Goal: Task Accomplishment & Management: Use online tool/utility

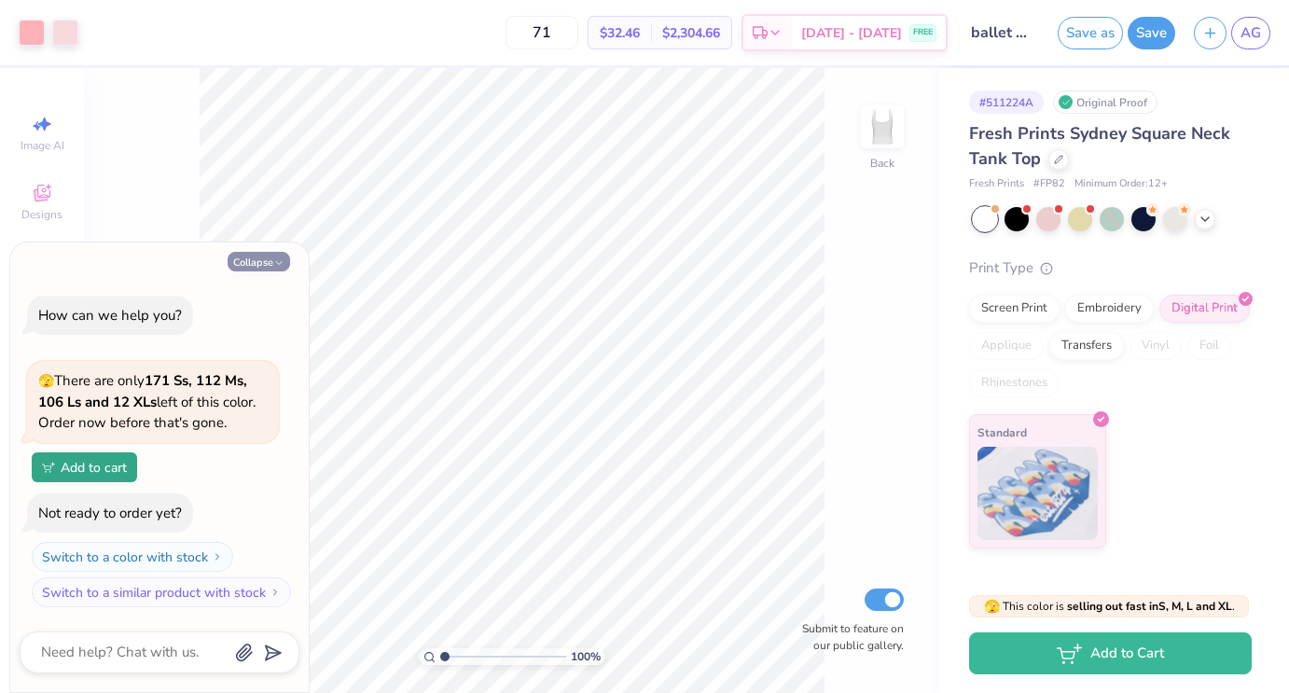
click at [266, 267] on button "Collapse" at bounding box center [259, 262] width 63 height 20
type textarea "x"
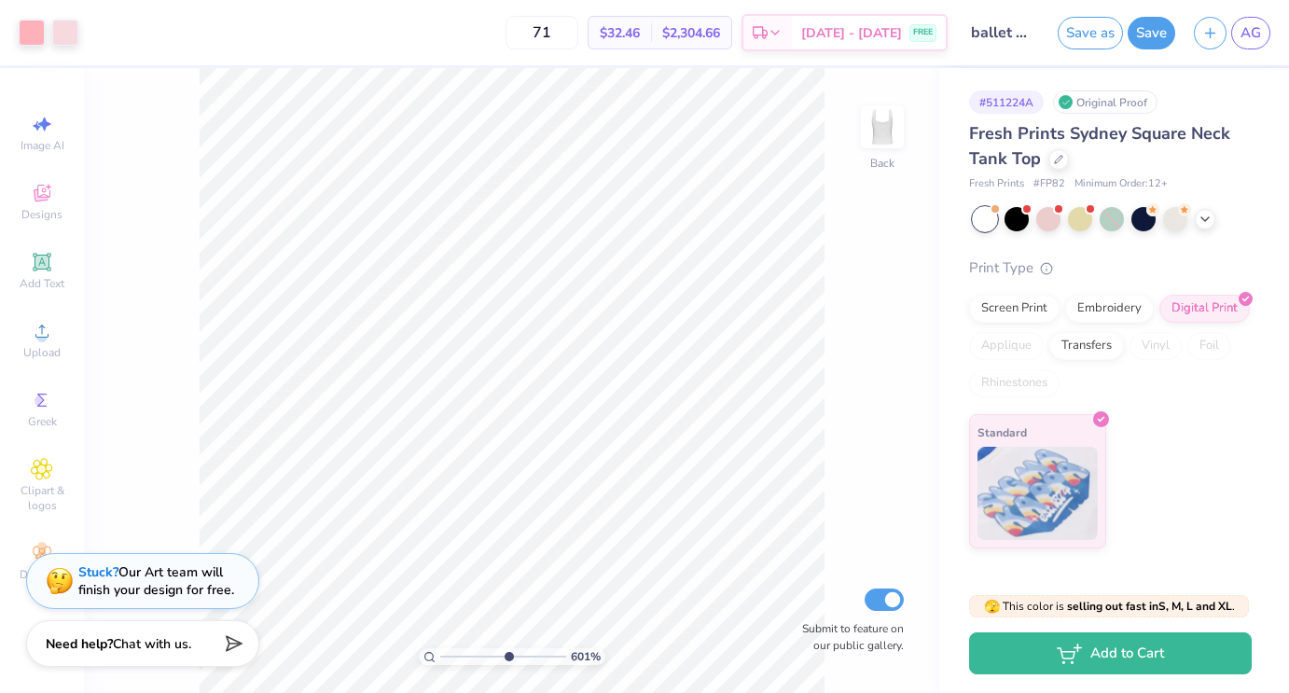
type input "1"
drag, startPoint x: 444, startPoint y: 654, endPoint x: 369, endPoint y: 655, distance: 74.6
click at [440, 655] on input "range" at bounding box center [503, 656] width 126 height 17
type input "1.76"
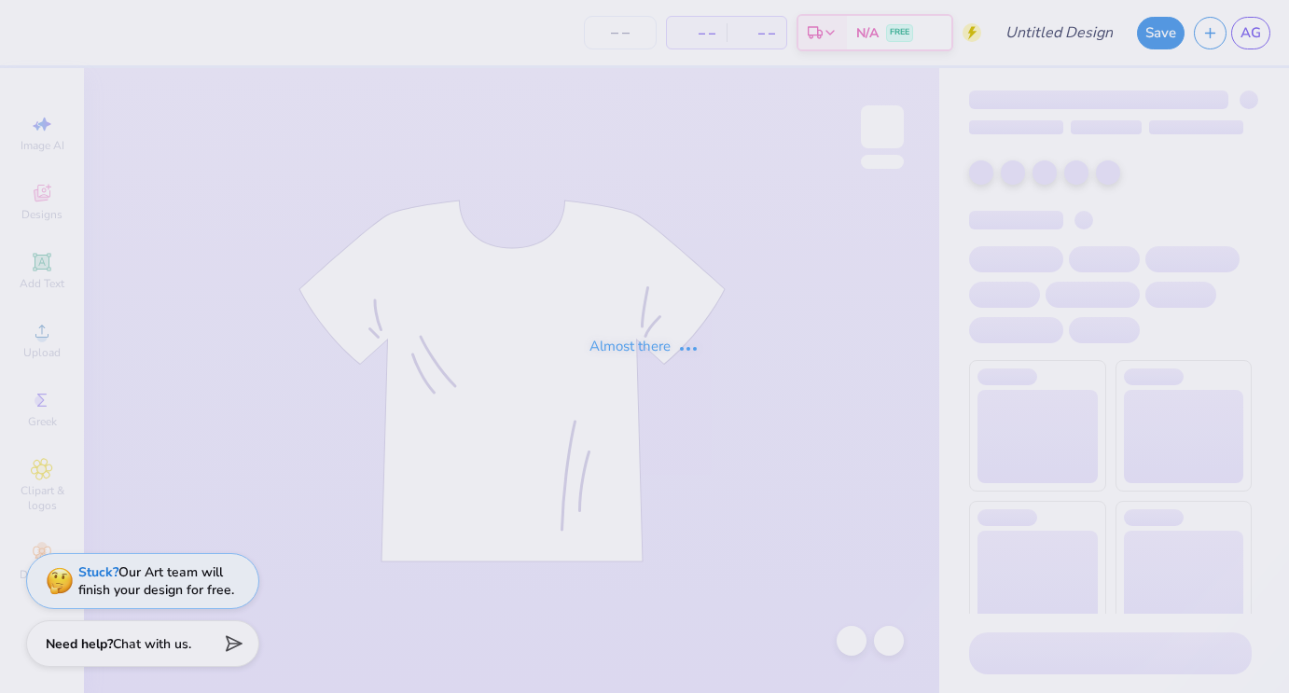
type input "ballet better"
type input "71"
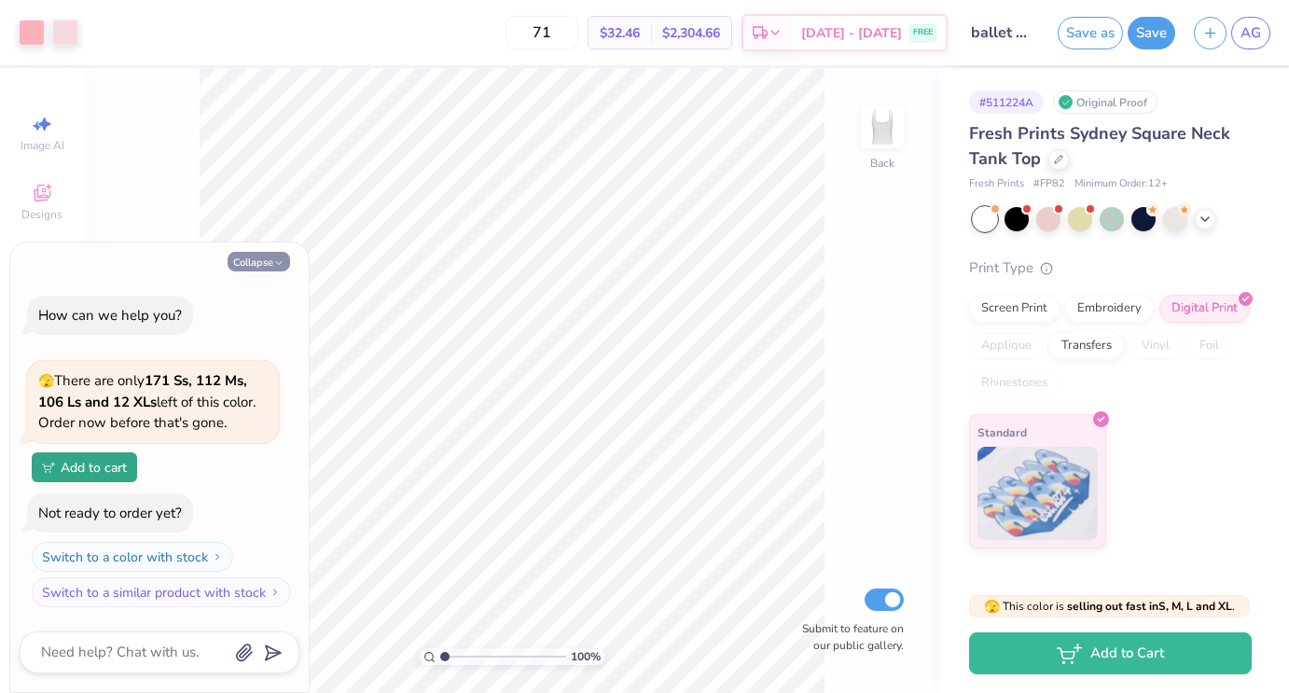
click at [251, 266] on button "Collapse" at bounding box center [259, 262] width 63 height 20
type textarea "x"
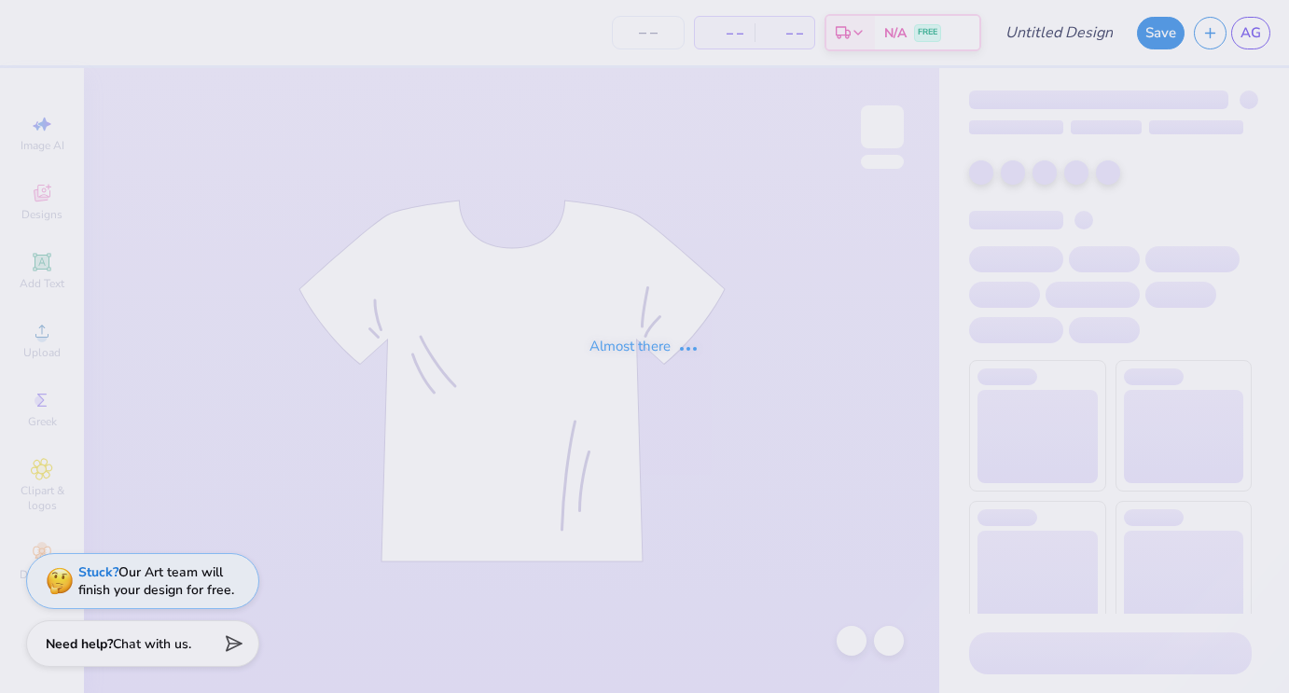
type input "ballet fall bid day '25"
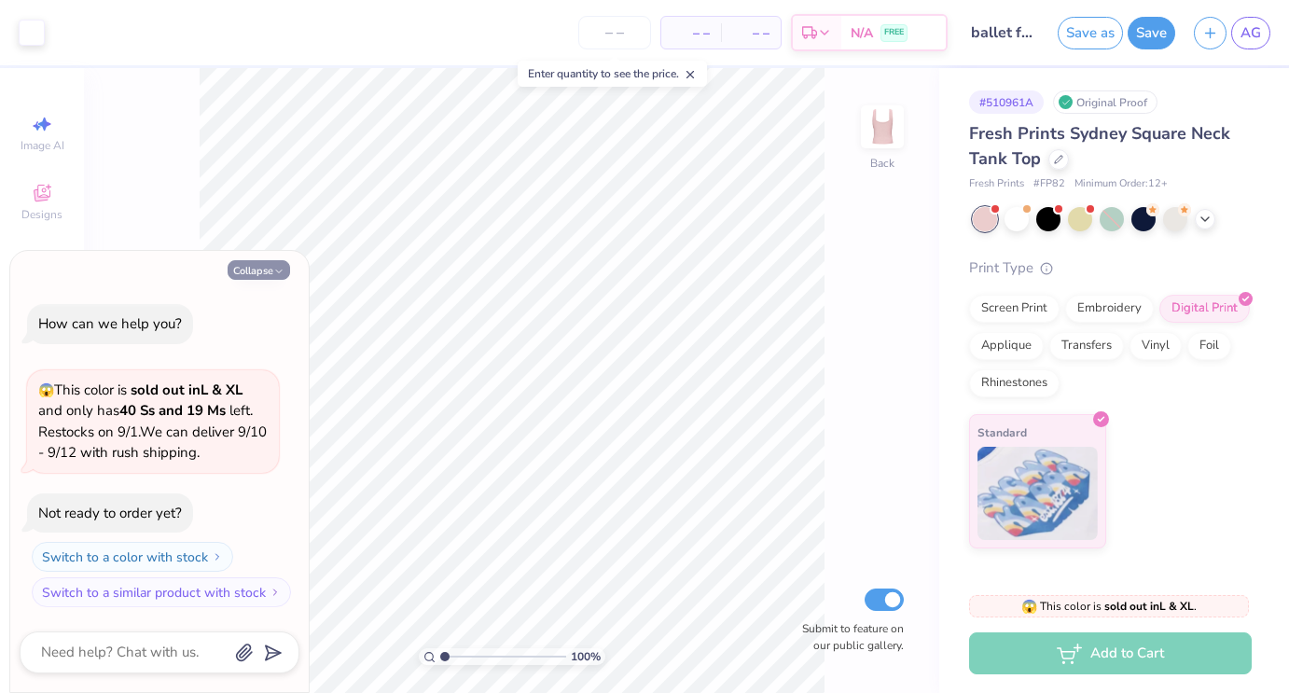
click at [261, 266] on button "Collapse" at bounding box center [259, 270] width 63 height 20
type textarea "x"
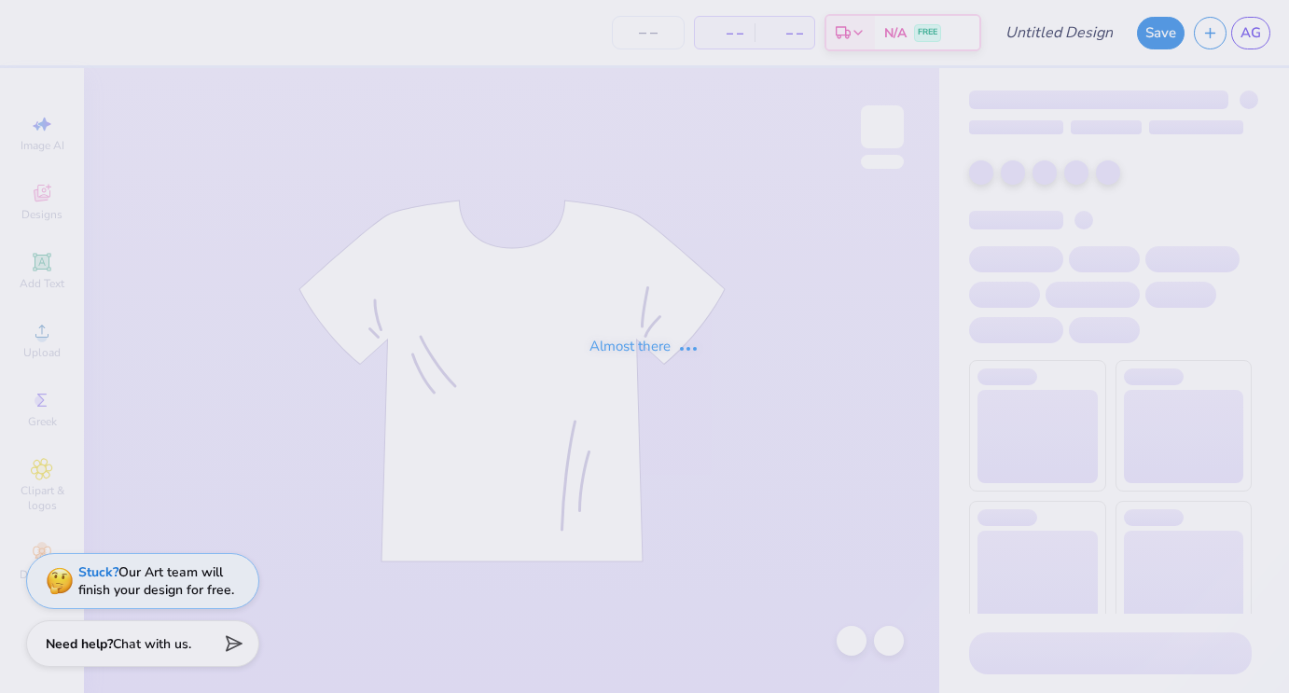
type input "[GEOGRAPHIC_DATA]"
type input "ny"
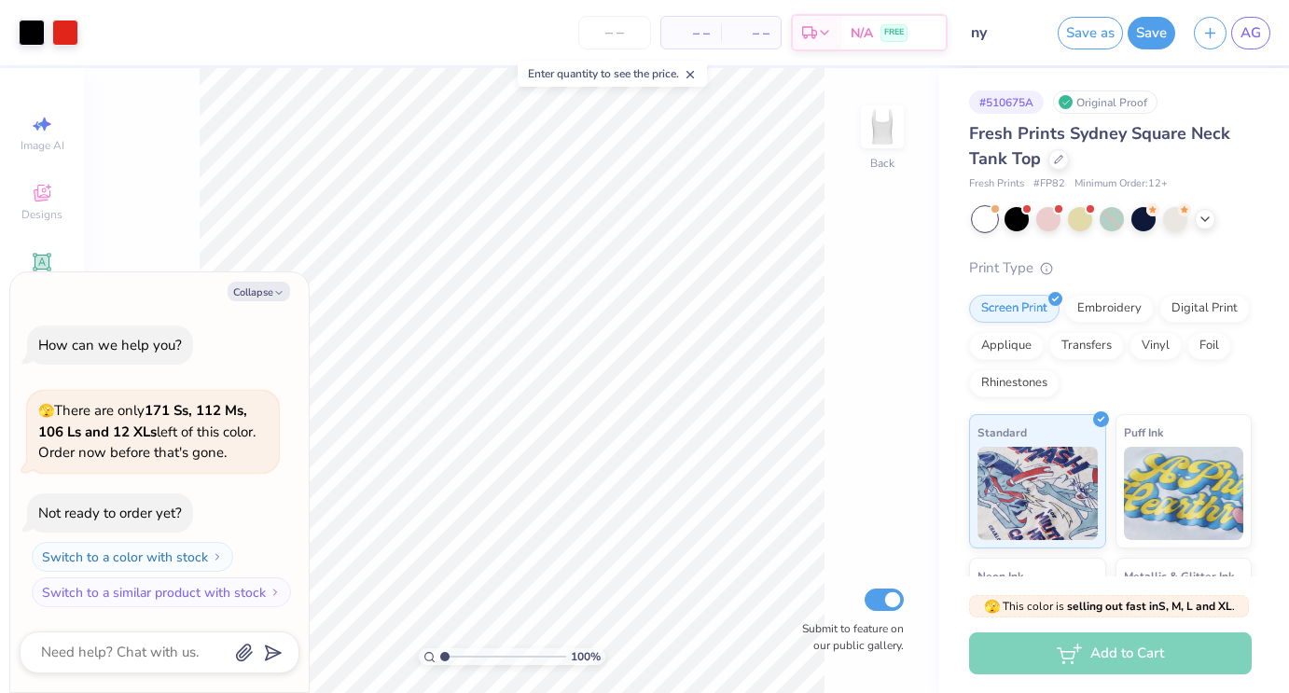
click at [249, 311] on div "How can we help you? 🫣 There are only 171 Ss, 112 Ms, 106 Ls and 12 XLs left of…" at bounding box center [160, 467] width 280 height 313
click at [248, 298] on button "Collapse" at bounding box center [259, 292] width 63 height 20
type textarea "x"
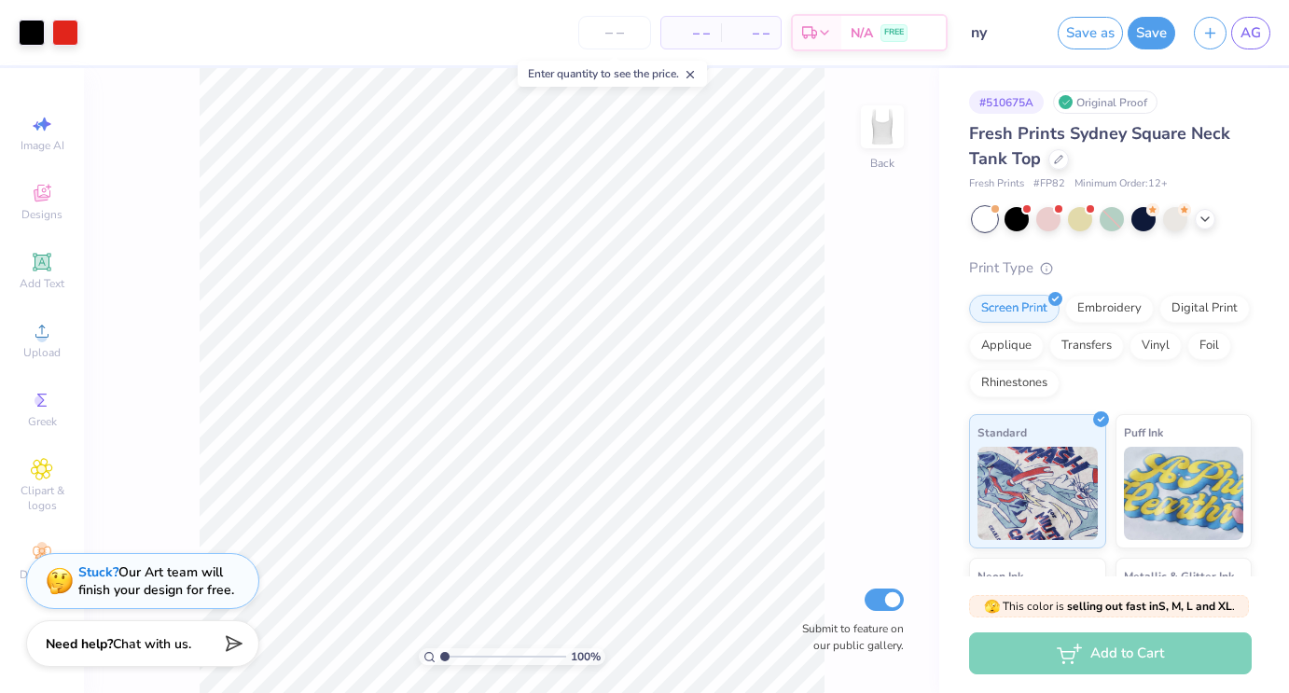
click at [696, 72] on icon at bounding box center [690, 74] width 13 height 13
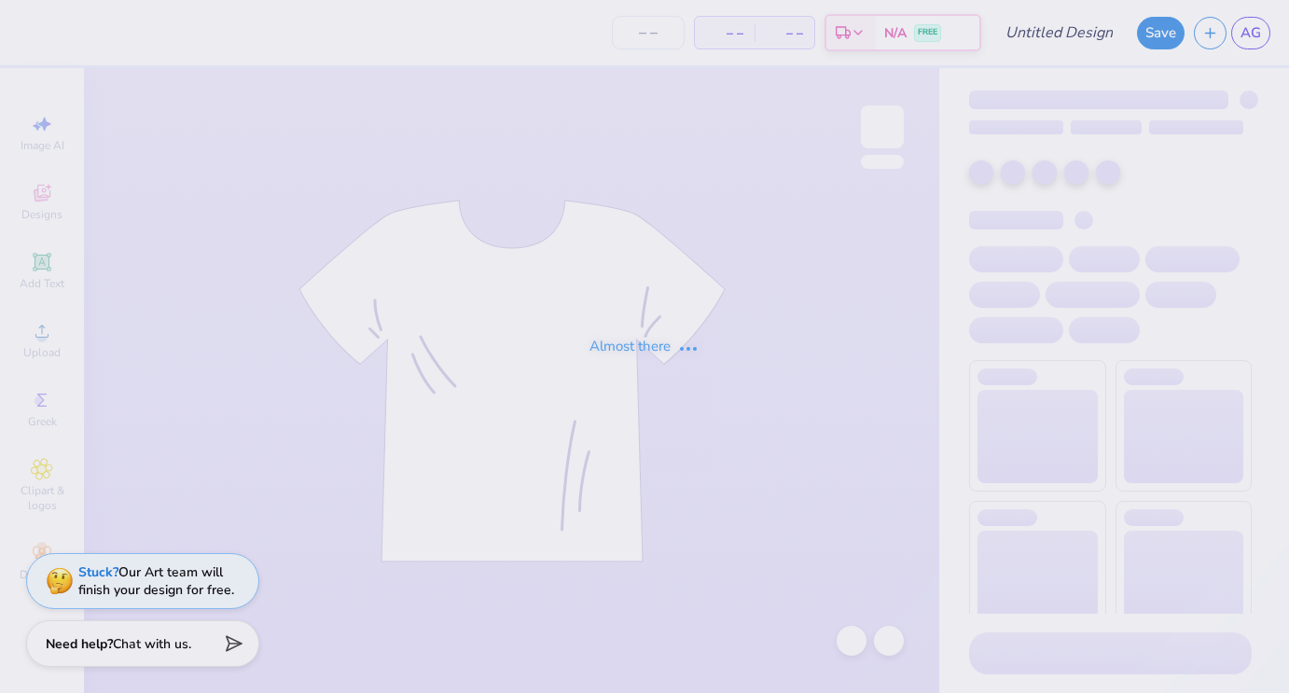
type input "call bid day"
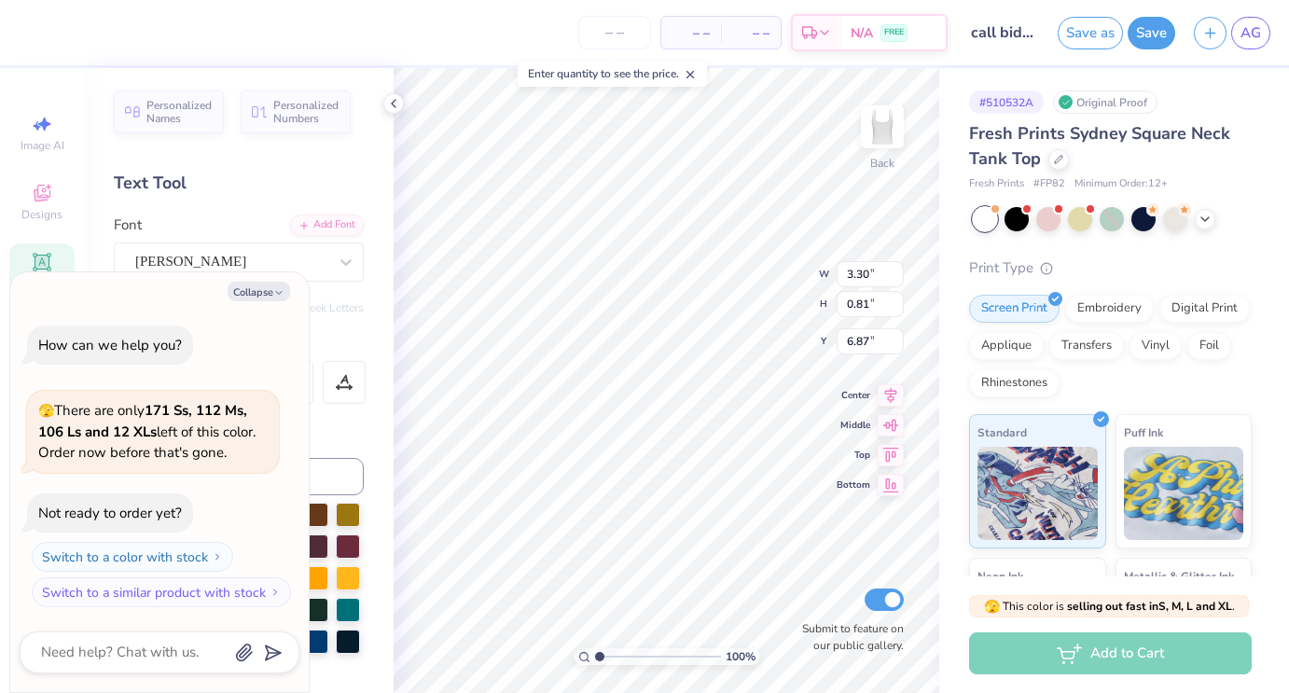
type textarea "x"
type textarea "fall B '25"
type textarea "x"
type textarea "fall Bi '25"
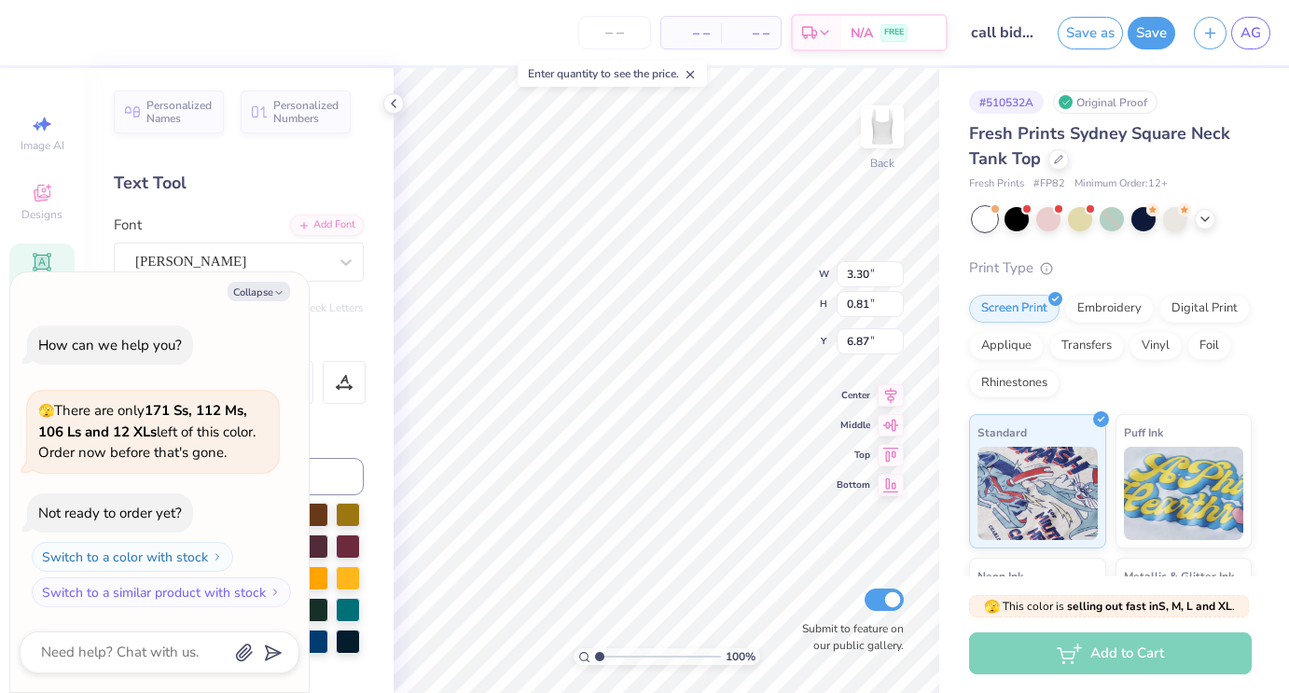
type textarea "x"
type textarea "fall B '25"
type textarea "x"
type textarea "fall '25"
type textarea "x"
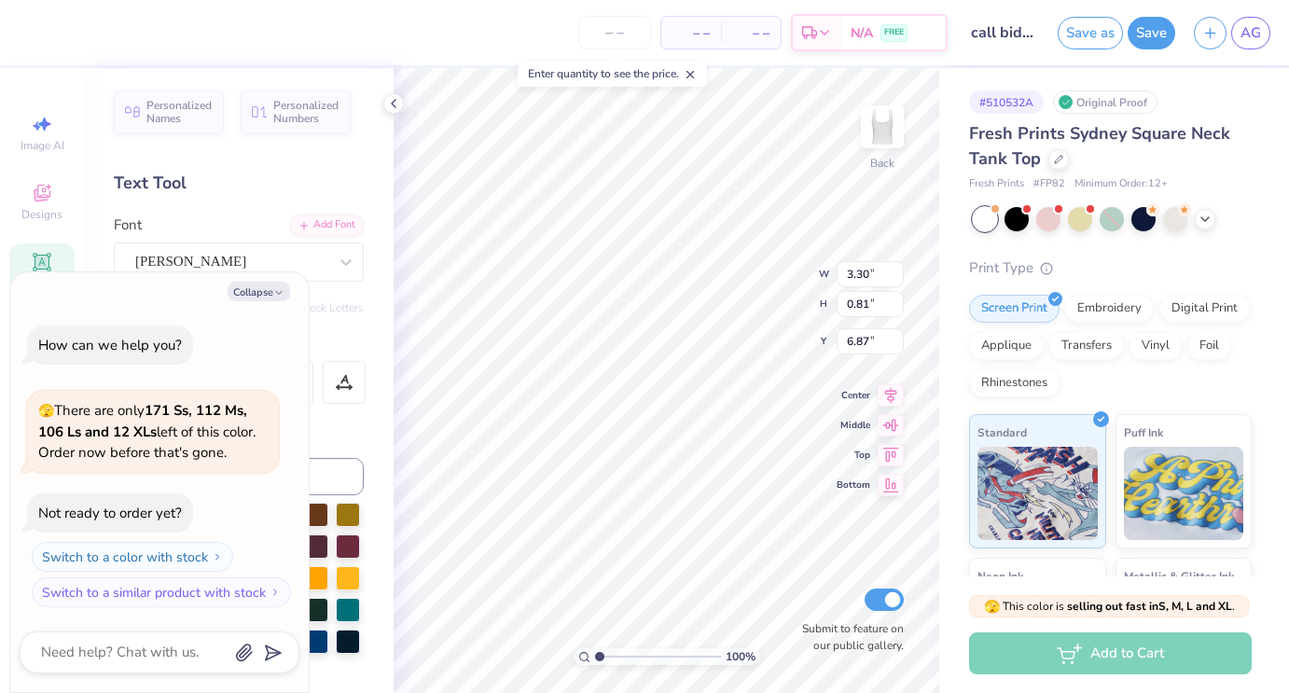
type textarea "fall b '25"
type textarea "x"
type textarea "fall bi '25"
type textarea "x"
type textarea "fall bid '25"
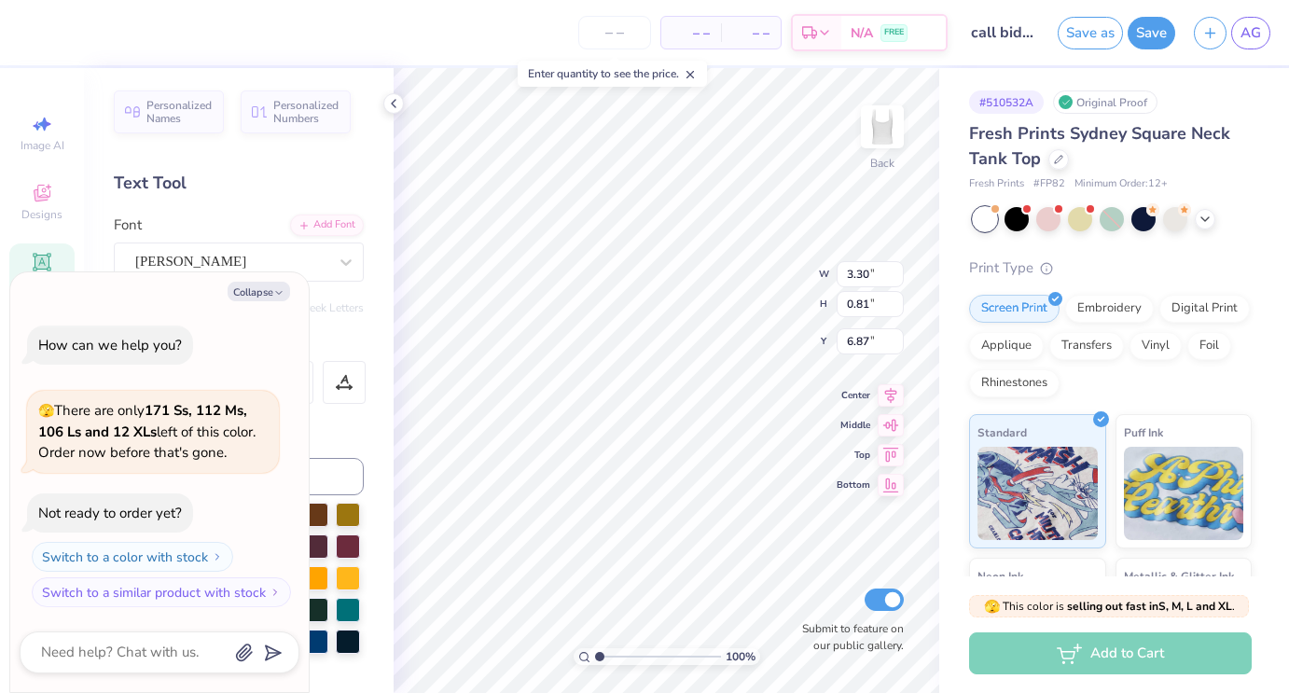
type textarea "x"
type textarea "fall bid d '25"
type textarea "x"
type textarea "fall bid da '25"
type textarea "x"
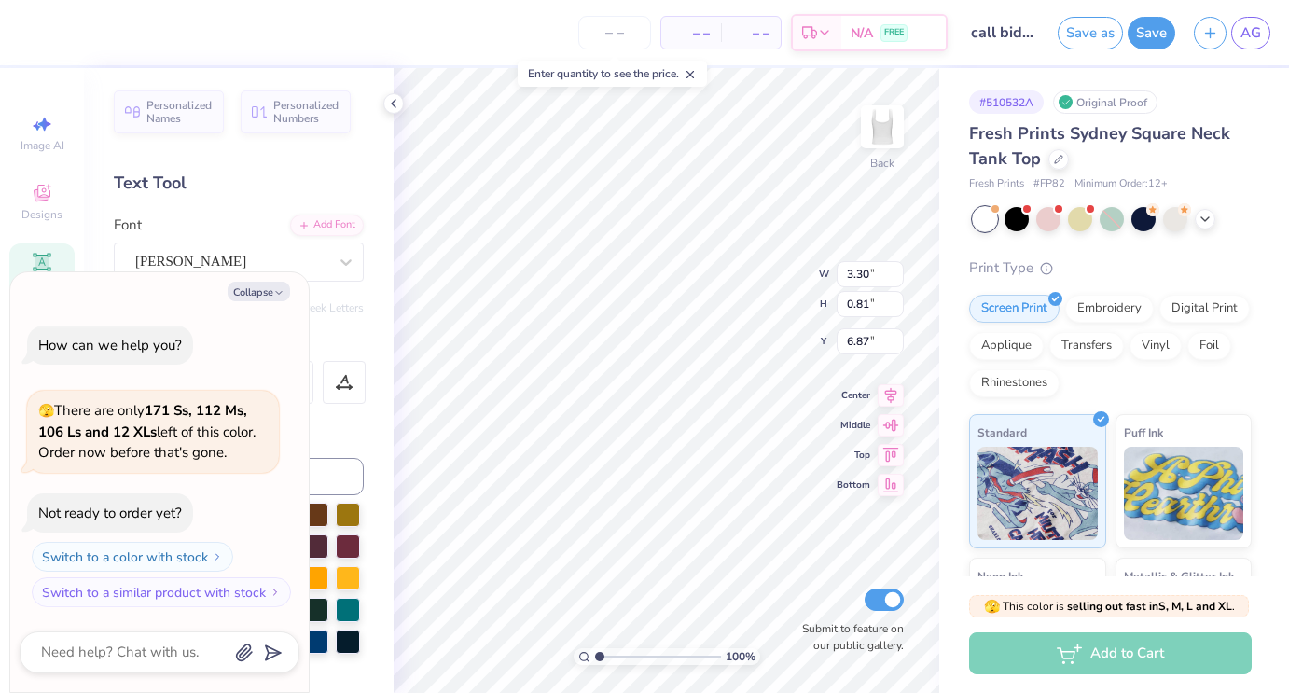
type textarea "fall bid day '25"
type textarea "x"
type textarea "fall bid day '25"
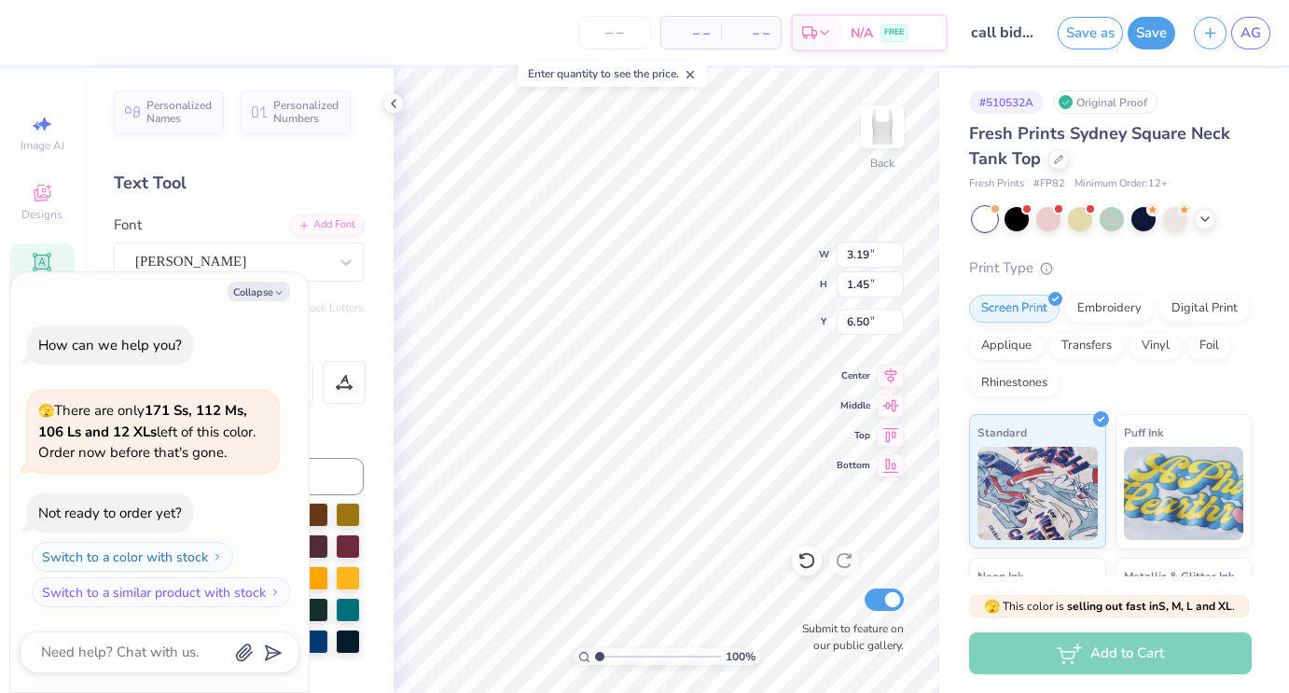
type textarea "x"
type textarea "fall bid day 25"
type textarea "x"
type textarea "fall bid day 25"
type textarea "x"
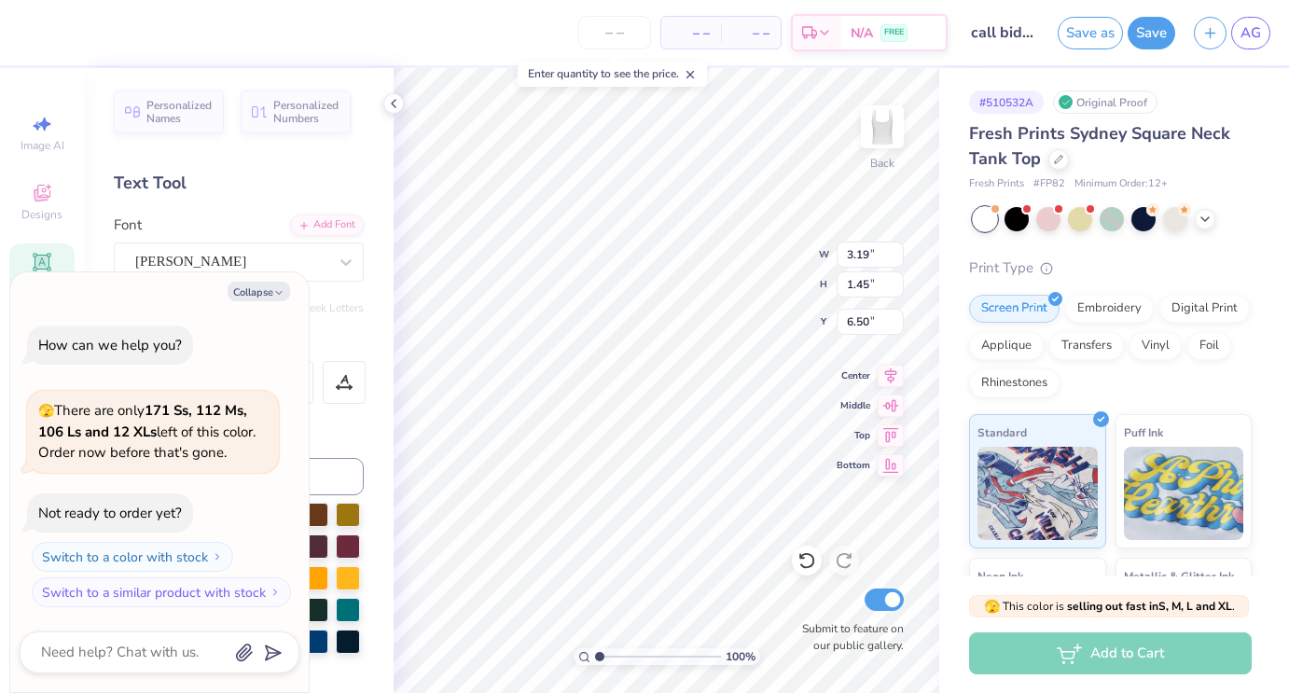
type textarea "fall bid day25"
type textarea "x"
type textarea "fall bid day 25"
type textarea "x"
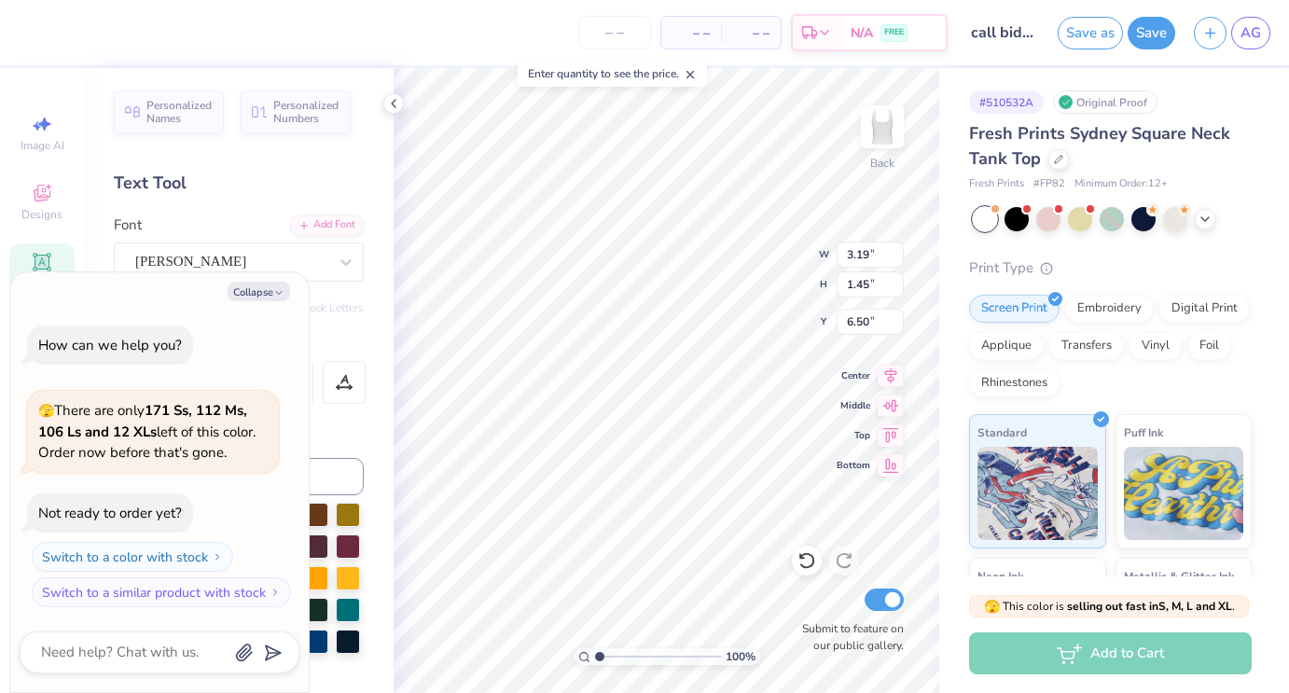
type textarea "fall bid day '25"
click at [266, 284] on button "Collapse" at bounding box center [259, 292] width 63 height 20
type textarea "x"
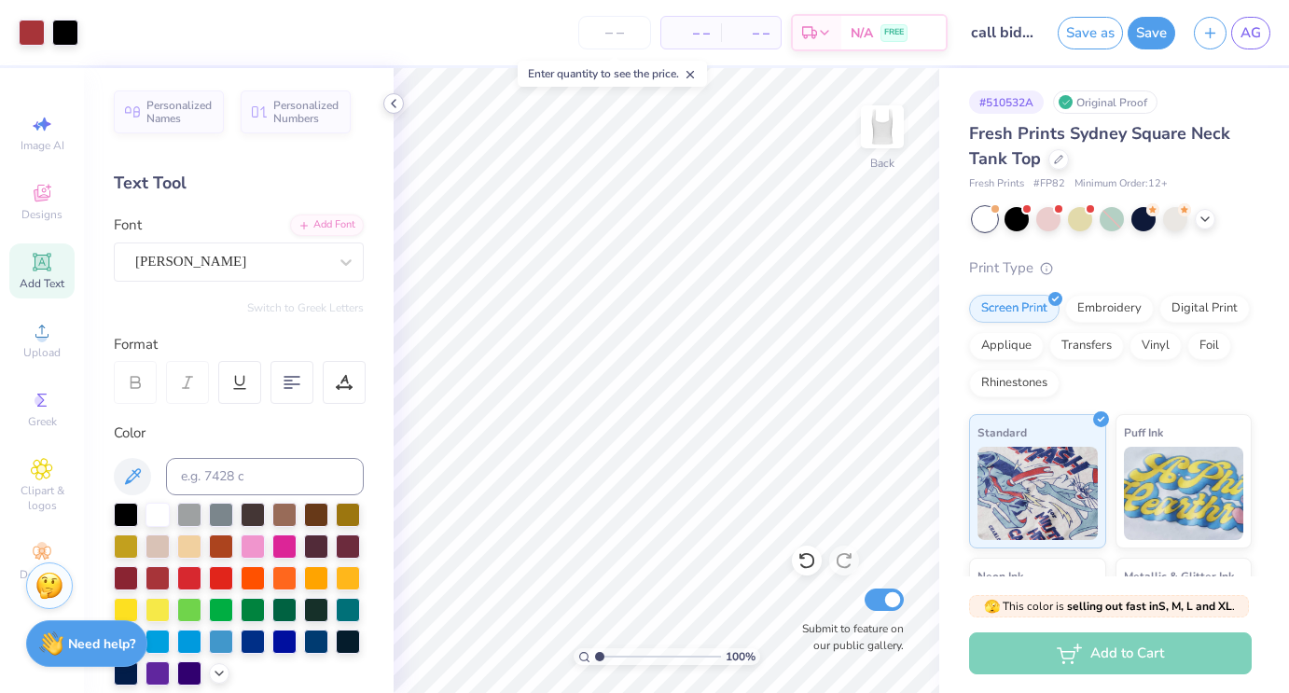
click at [386, 102] on icon at bounding box center [393, 103] width 15 height 15
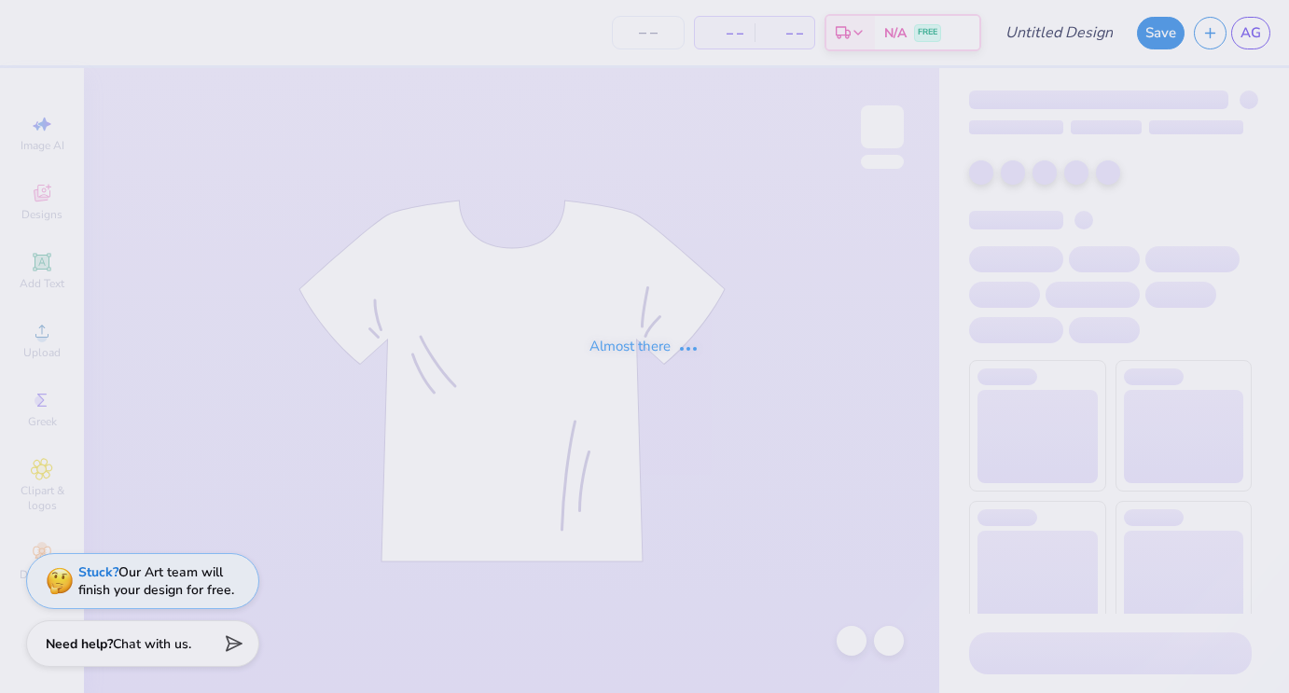
type input "nyc idea"
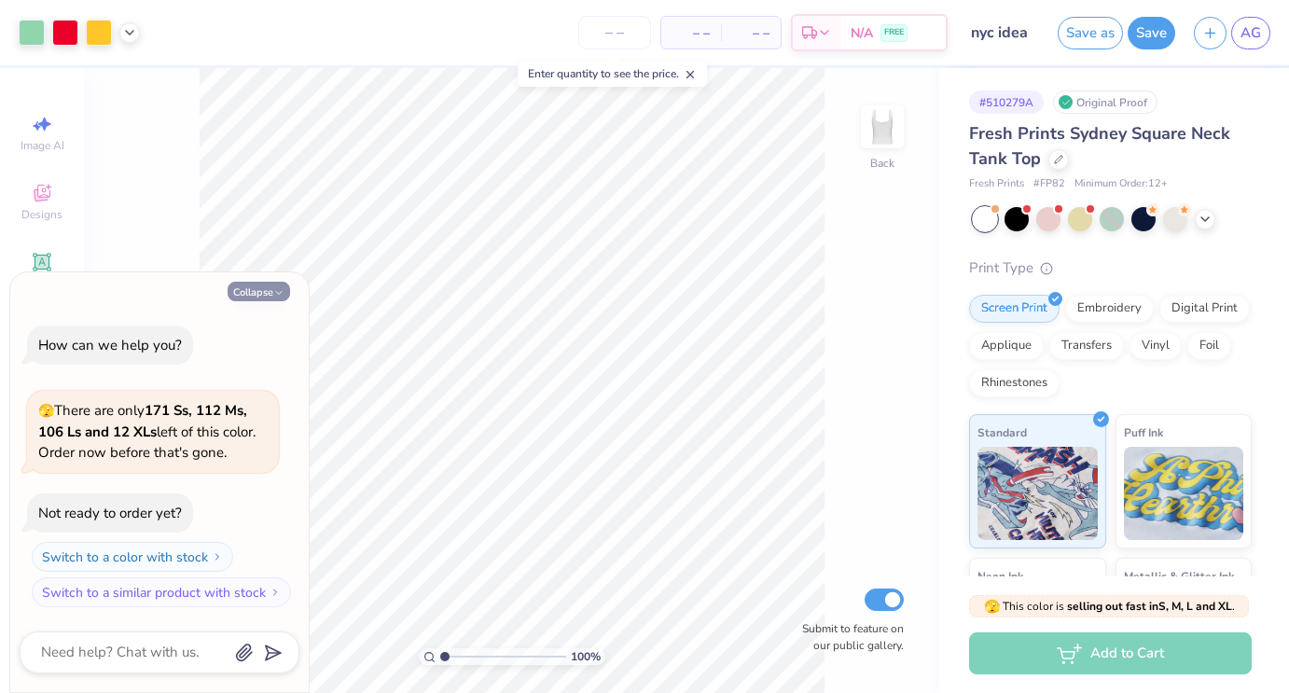
click at [271, 288] on button "Collapse" at bounding box center [259, 292] width 63 height 20
type textarea "x"
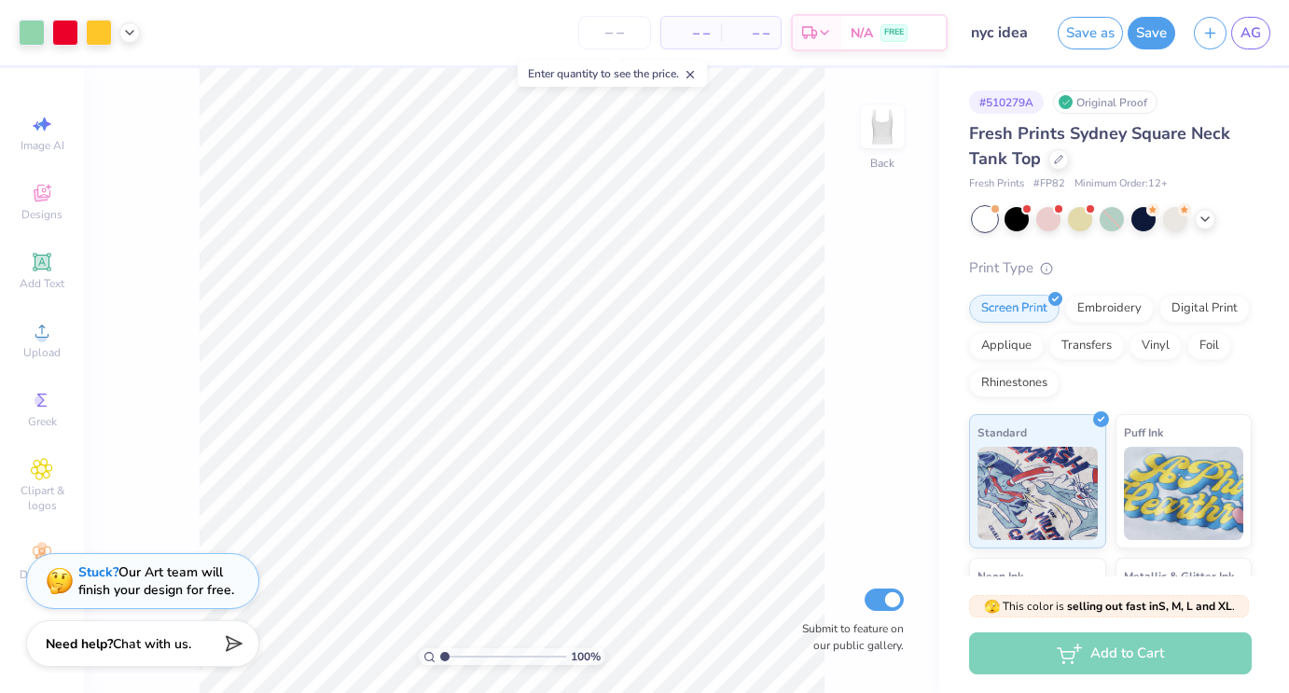
click at [697, 70] on icon at bounding box center [690, 74] width 13 height 13
click at [890, 427] on icon at bounding box center [891, 422] width 26 height 22
click at [897, 379] on icon at bounding box center [891, 373] width 26 height 22
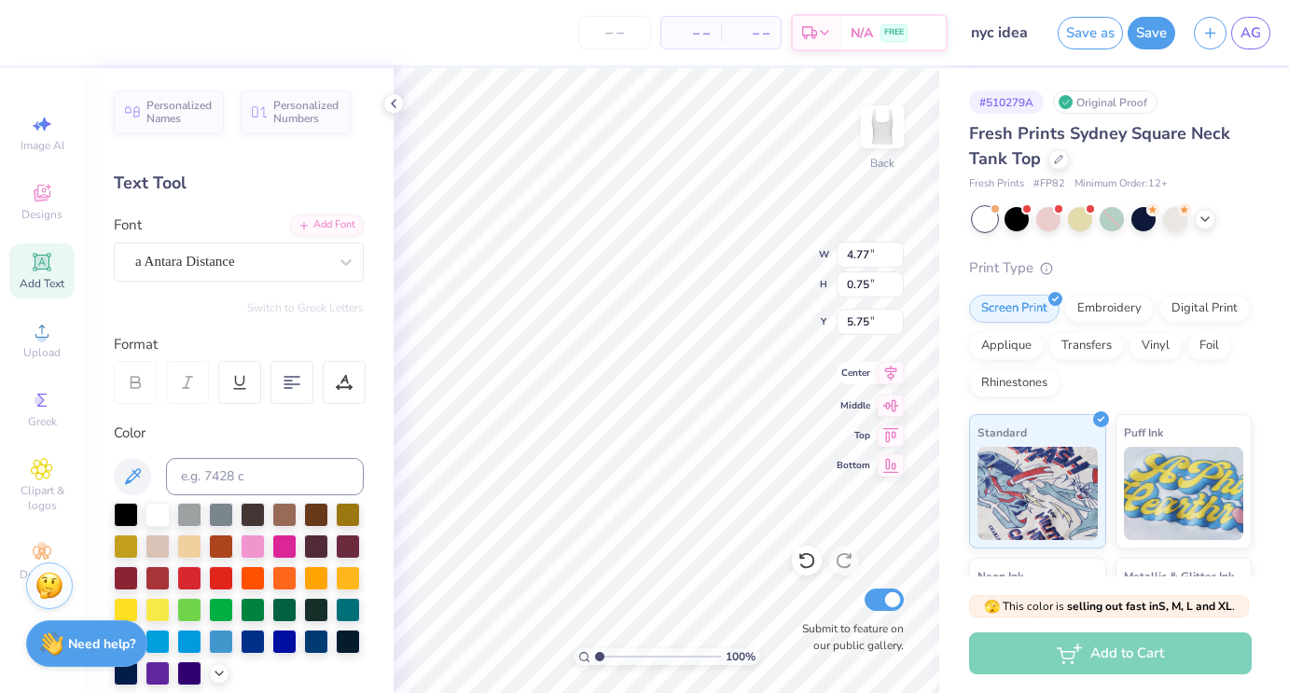
click at [894, 377] on icon at bounding box center [891, 373] width 26 height 22
type input "6.51"
type input "1.17"
type input "1.37"
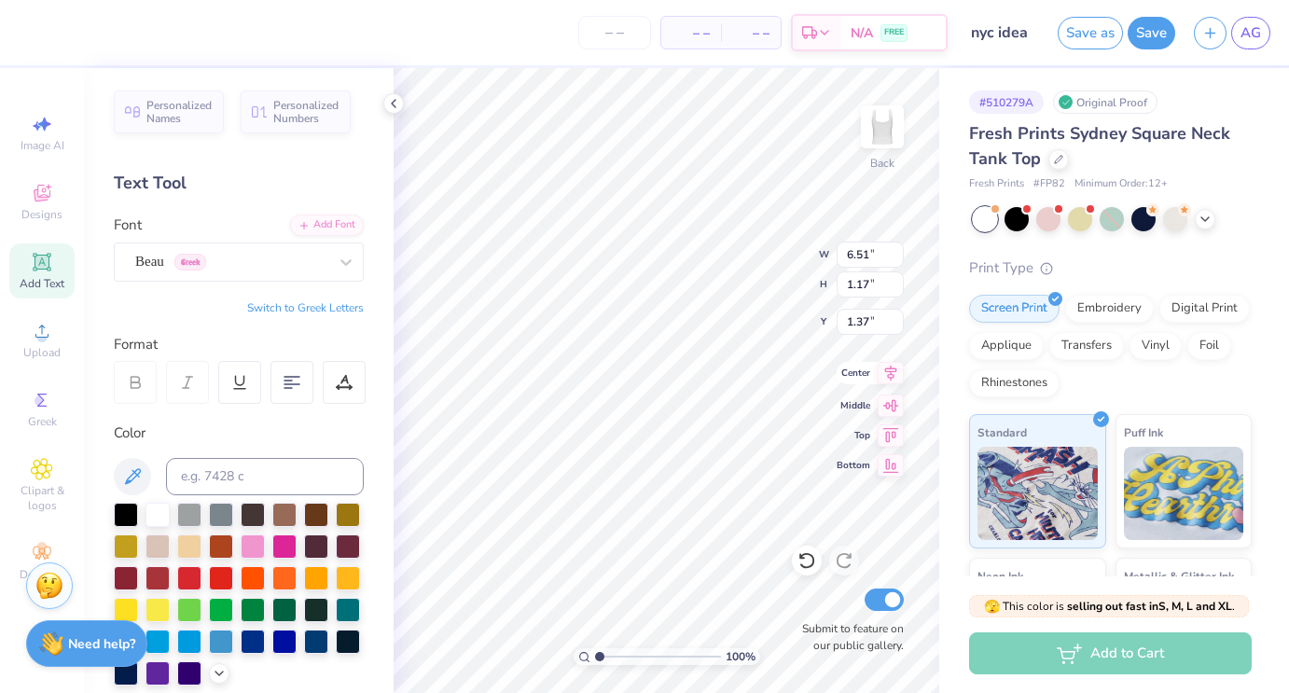
click at [892, 371] on icon at bounding box center [891, 373] width 12 height 16
click at [396, 99] on icon at bounding box center [393, 103] width 15 height 15
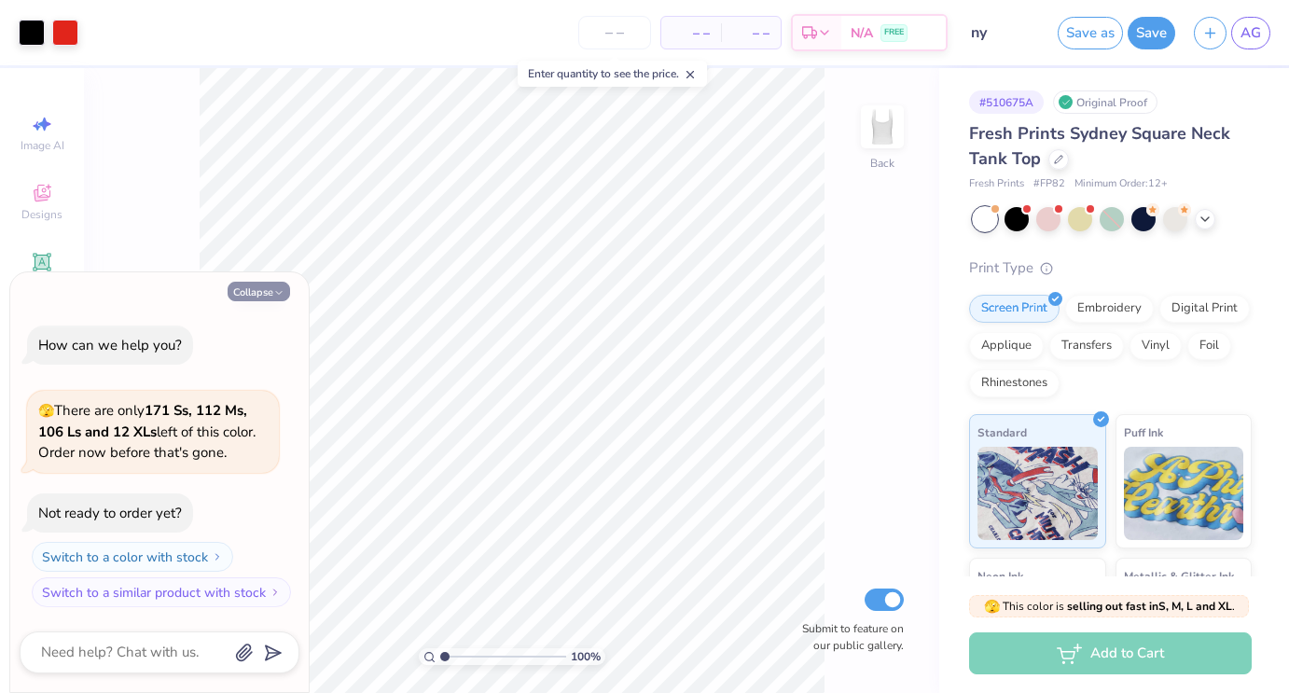
click at [271, 284] on button "Collapse" at bounding box center [259, 292] width 63 height 20
type textarea "x"
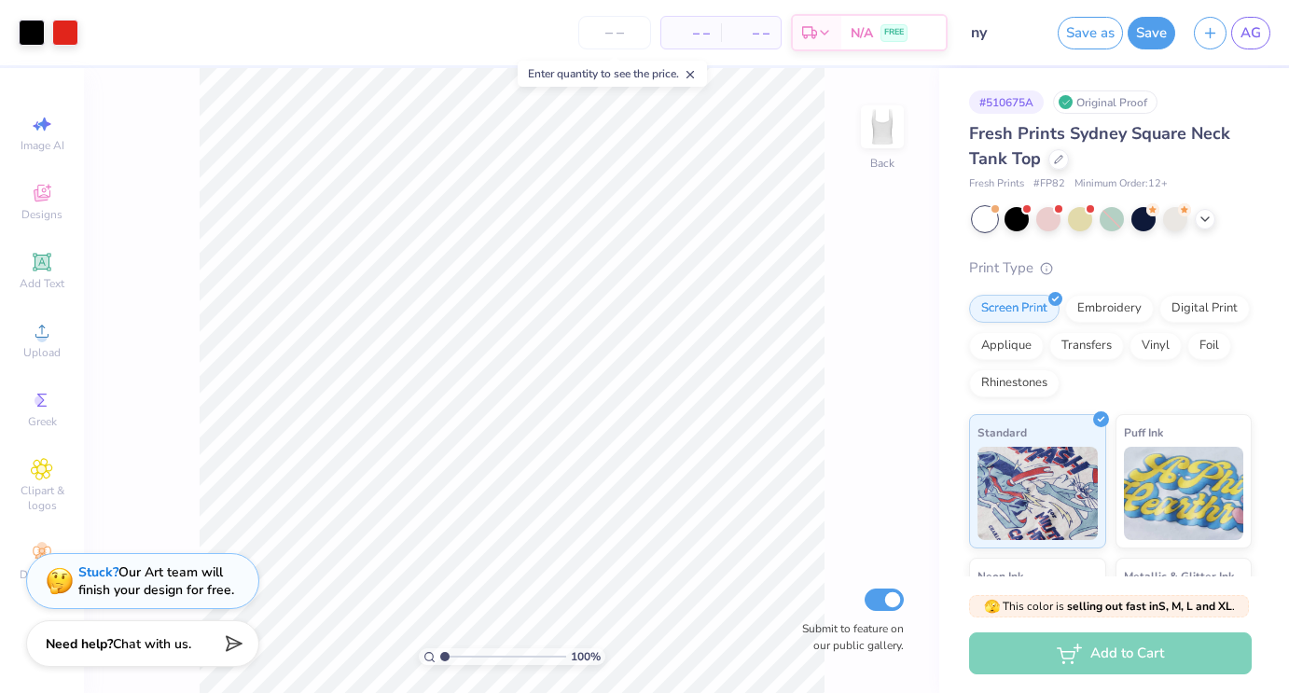
click at [693, 76] on line at bounding box center [691, 75] width 7 height 7
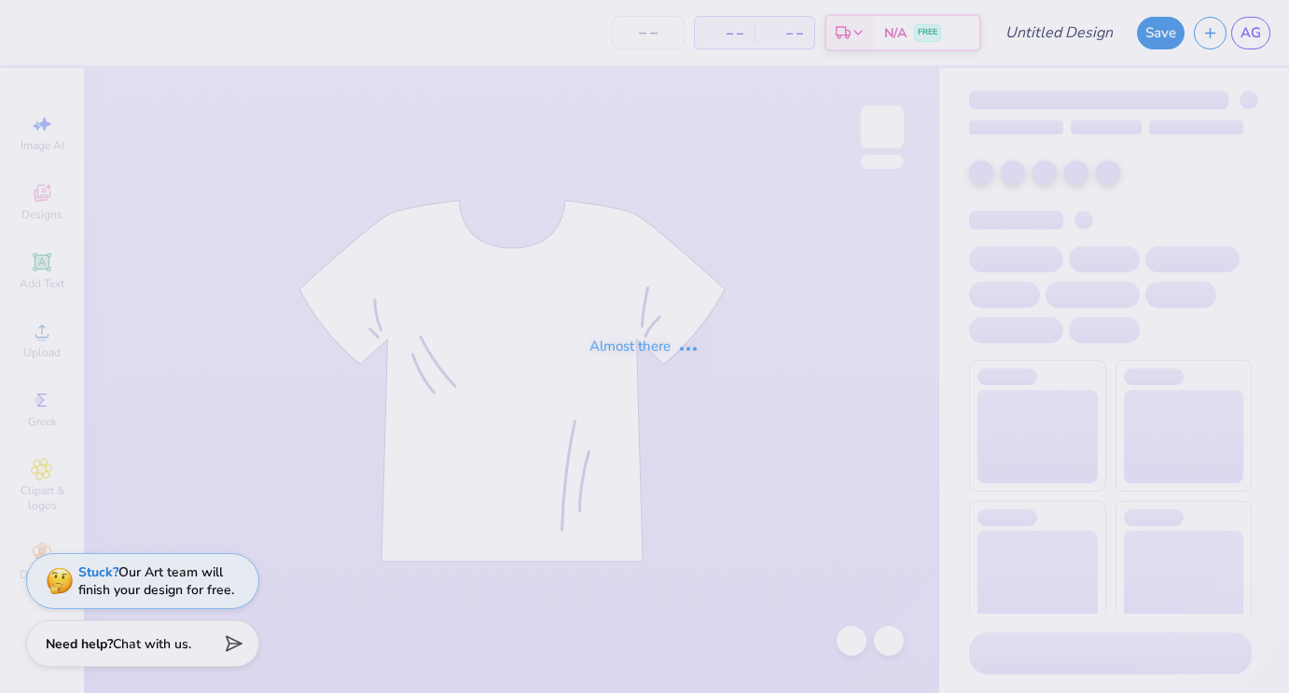
type input "charms"
type input "70"
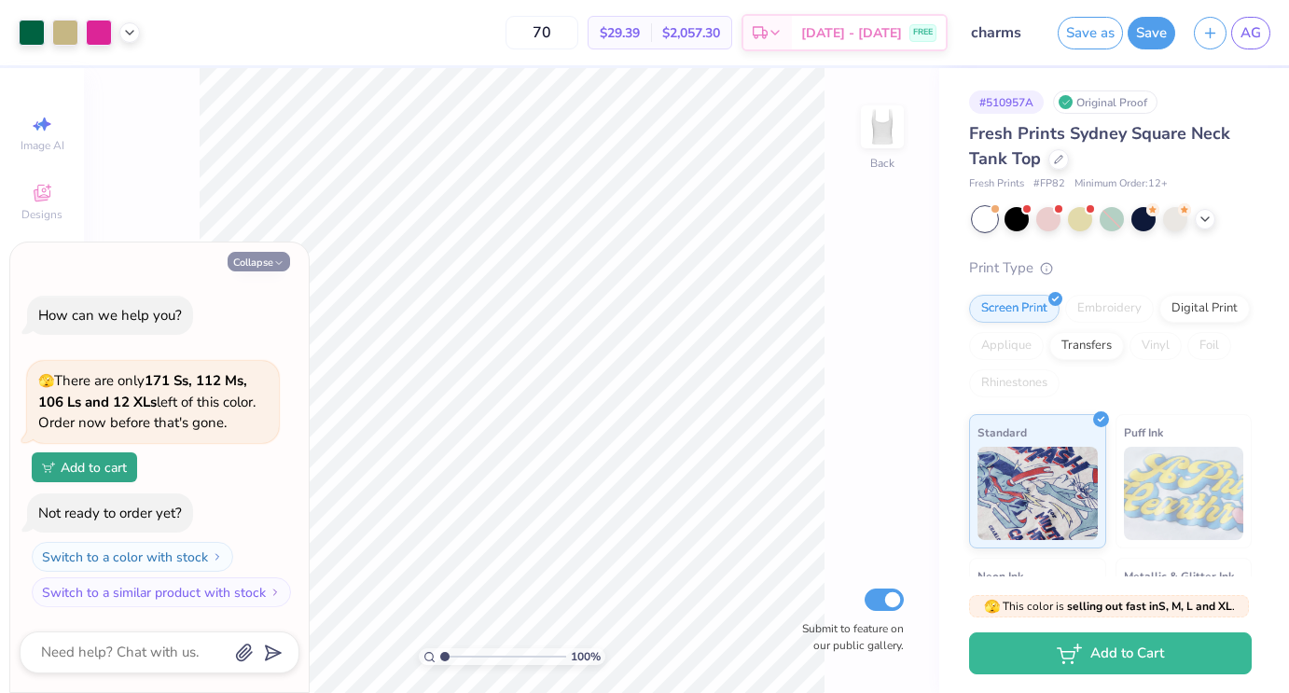
click at [250, 259] on button "Collapse" at bounding box center [259, 262] width 63 height 20
type textarea "x"
